Goal: Navigation & Orientation: Find specific page/section

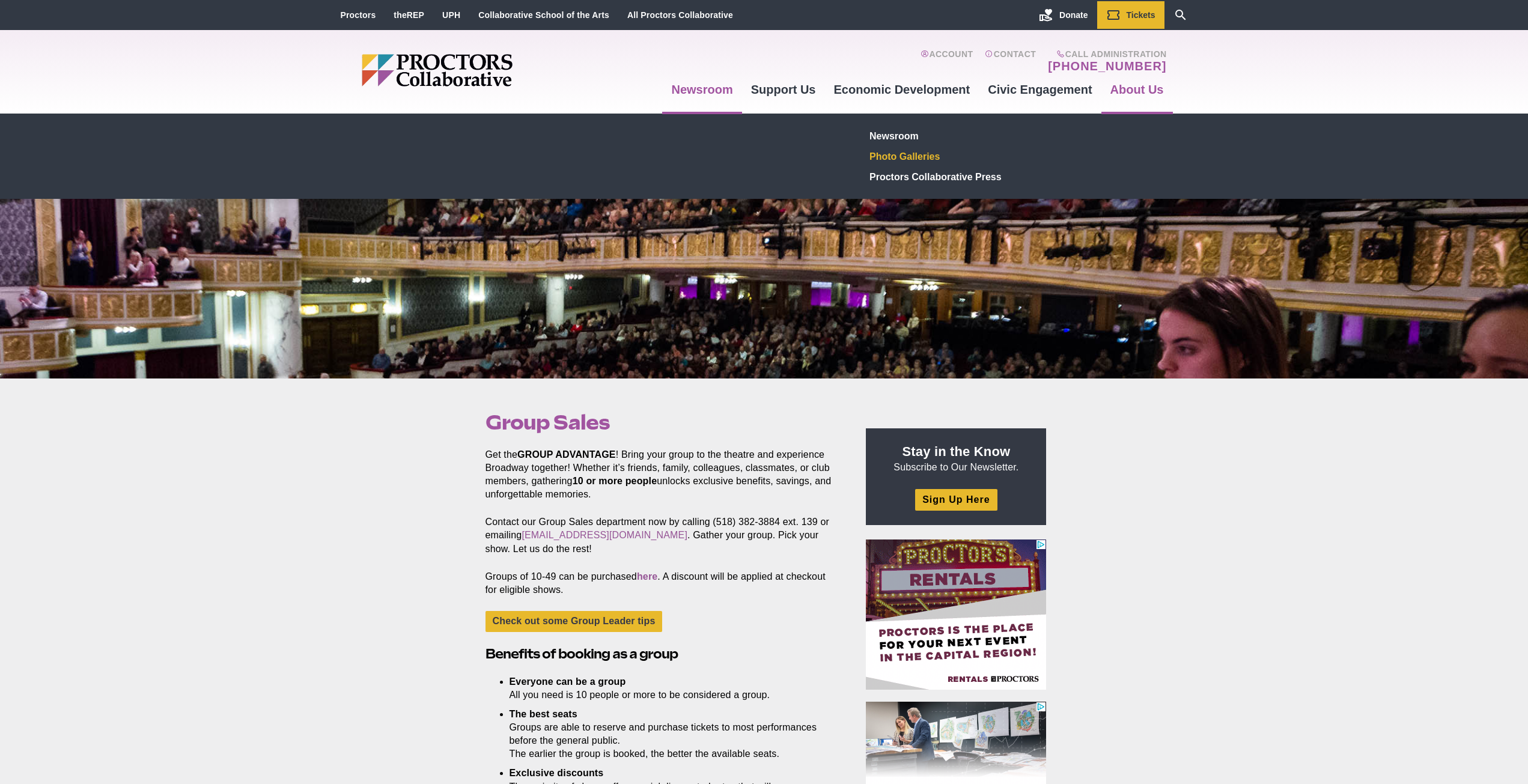
click at [892, 156] on link "Photo Galleries" at bounding box center [953, 155] width 176 height 20
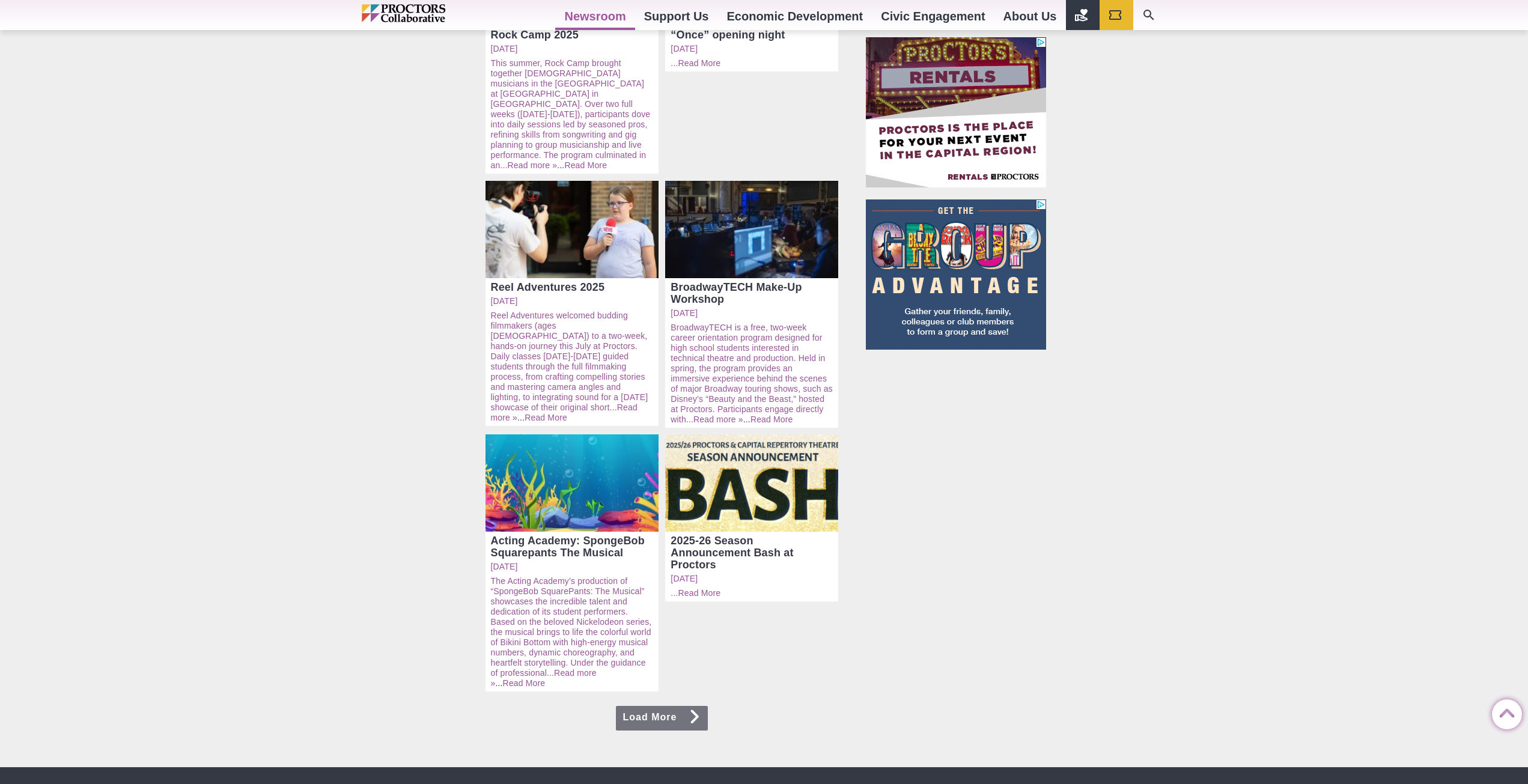
scroll to position [601, 0]
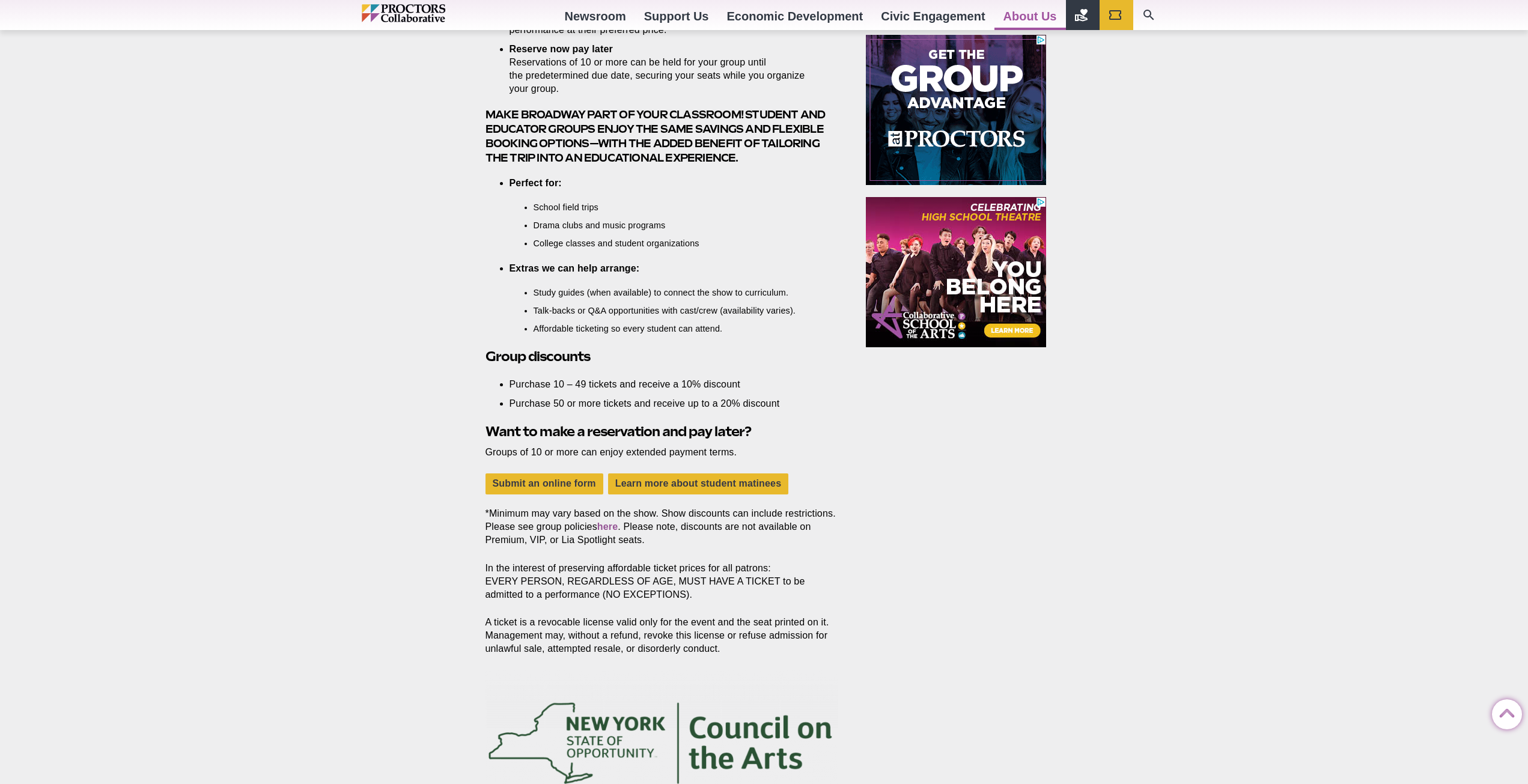
scroll to position [961, 0]
